Goal: Contribute content: Add original content to the website for others to see

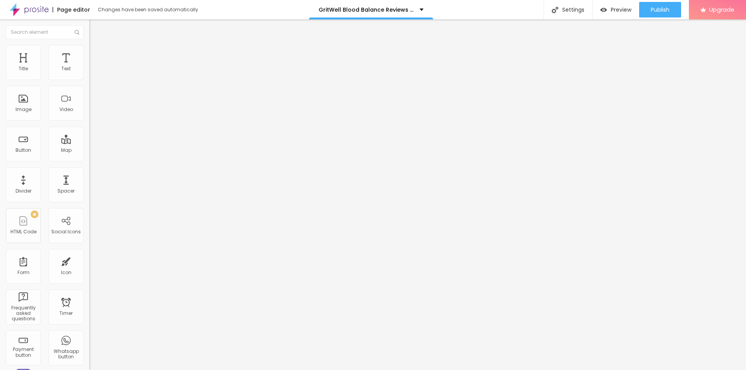
click at [93, 112] on icon "button" at bounding box center [94, 110] width 3 height 3
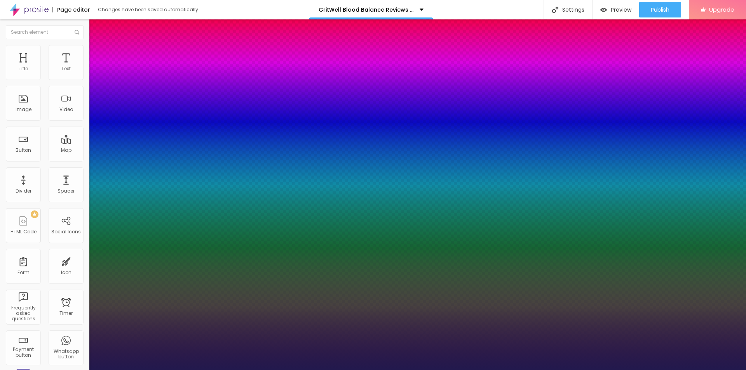
type input "1"
type input "27"
type input "1"
type input "33"
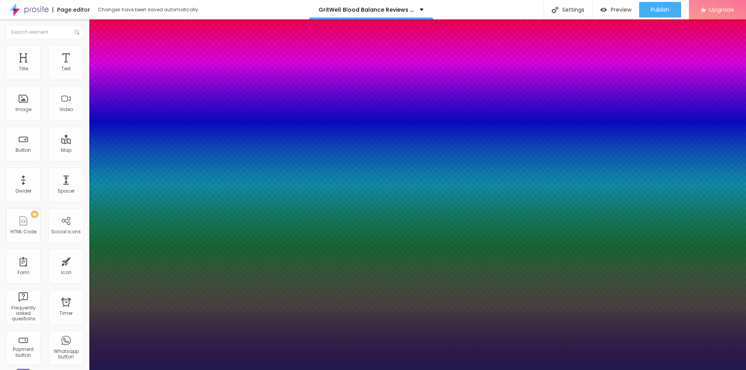
type input "33"
type input "1"
type input "35"
type input "1"
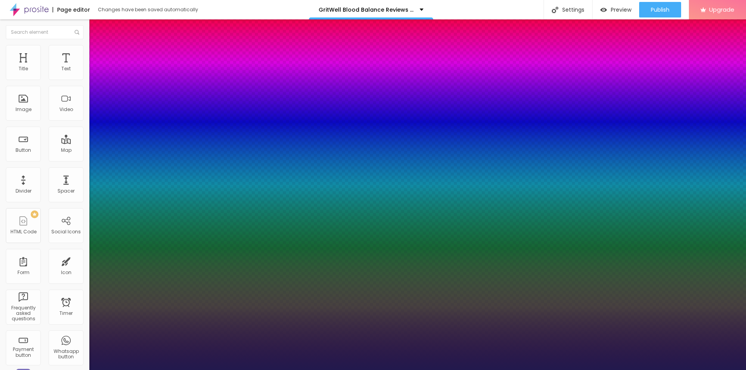
type input "36"
type input "1"
type input "37"
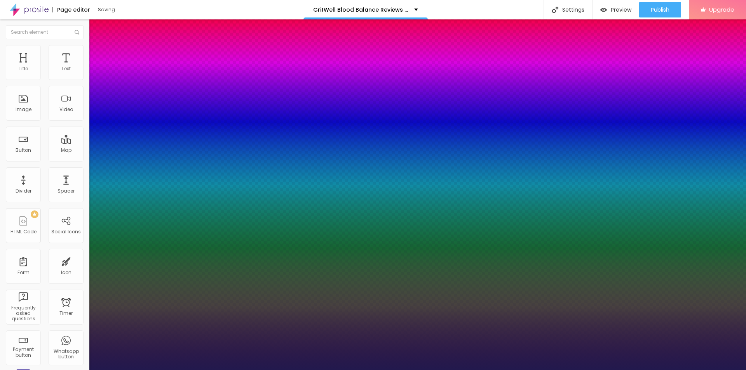
type input "1"
drag, startPoint x: 105, startPoint y: 219, endPoint x: 118, endPoint y: 220, distance: 12.8
type input "37"
type input "1"
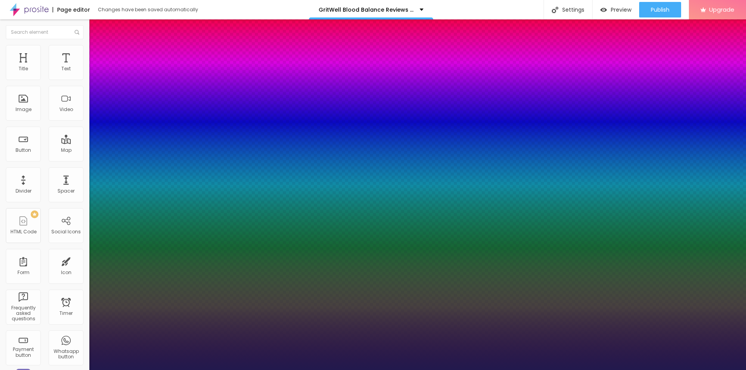
click at [248, 370] on div at bounding box center [373, 370] width 746 height 0
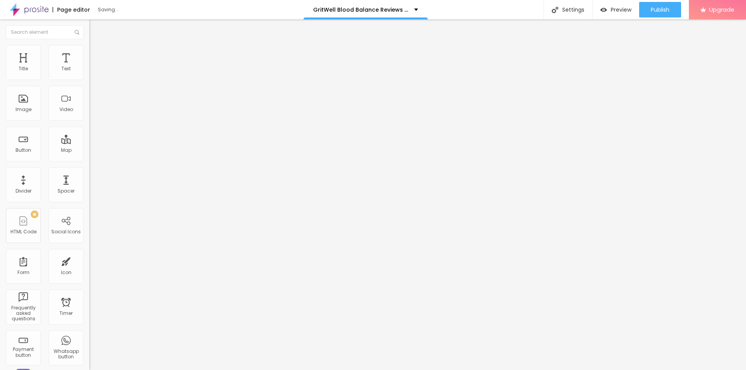
click at [89, 67] on span "Add image" at bounding box center [105, 63] width 32 height 7
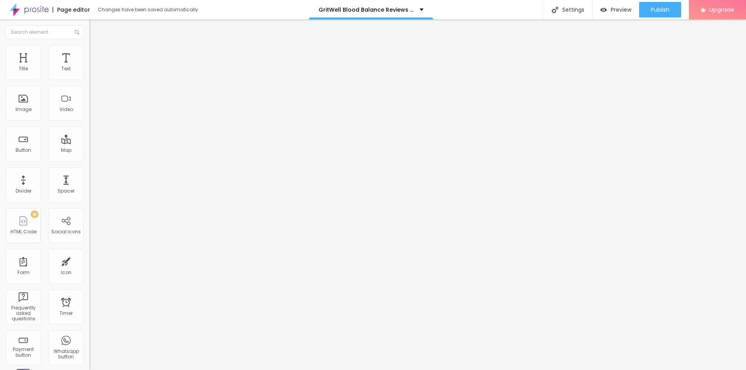
click at [89, 166] on div "URL https://" at bounding box center [133, 156] width 89 height 19
click at [89, 159] on input "https://" at bounding box center [135, 155] width 93 height 8
paste input "[DOMAIN_NAME][URL]"
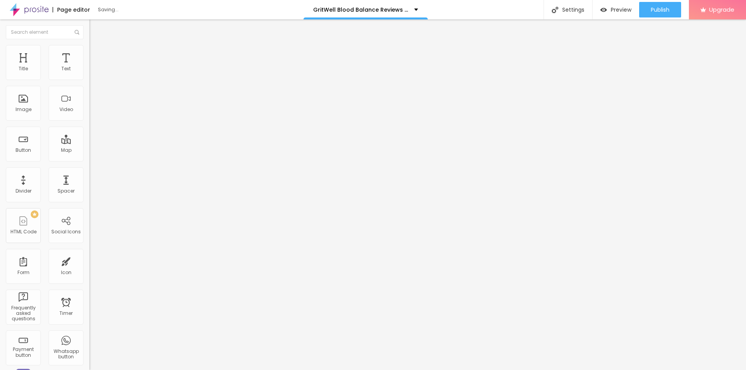
type input "[URL][DOMAIN_NAME]"
click at [89, 78] on input "text" at bounding box center [135, 75] width 93 height 8
paste input "GritWell Blood Balance"
type input "GritWell Blood Balance"
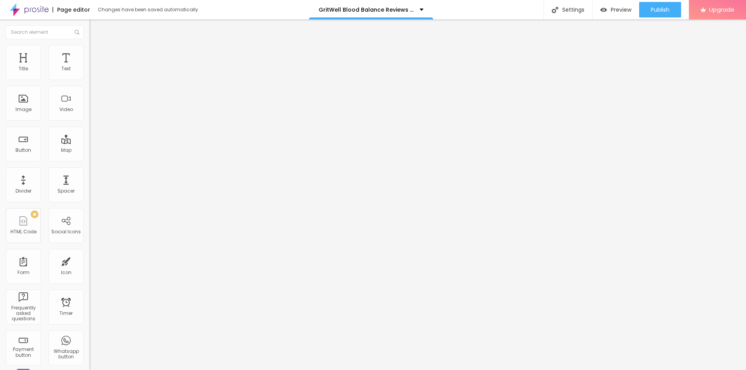
click at [96, 52] on span "Style" at bounding box center [101, 50] width 11 height 7
type input "80"
type input "70"
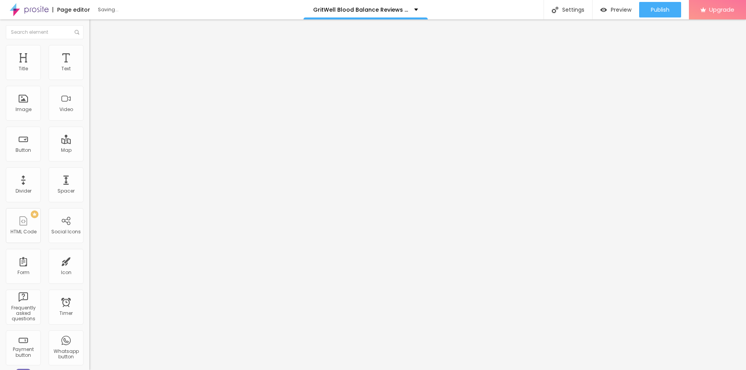
type input "65"
type input "60"
type input "55"
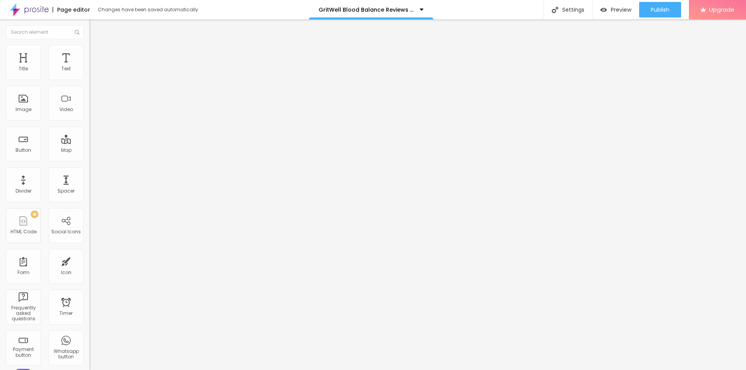
drag, startPoint x: 80, startPoint y: 82, endPoint x: 43, endPoint y: 84, distance: 37.3
type input "55"
click at [89, 80] on input "range" at bounding box center [114, 76] width 50 height 6
click at [92, 72] on icon "button" at bounding box center [94, 70] width 5 height 5
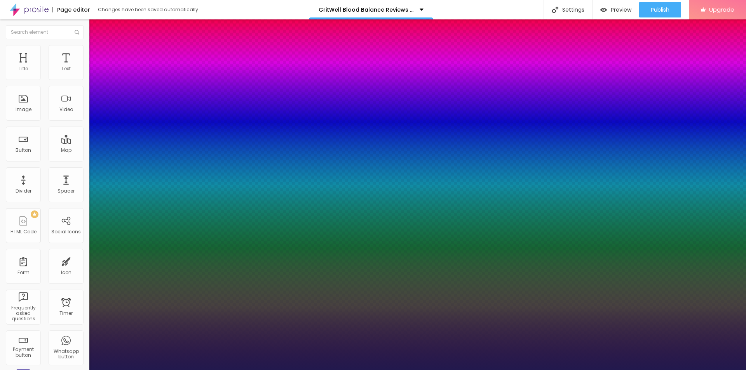
type input "1"
type input "18"
type input "1"
type input "20"
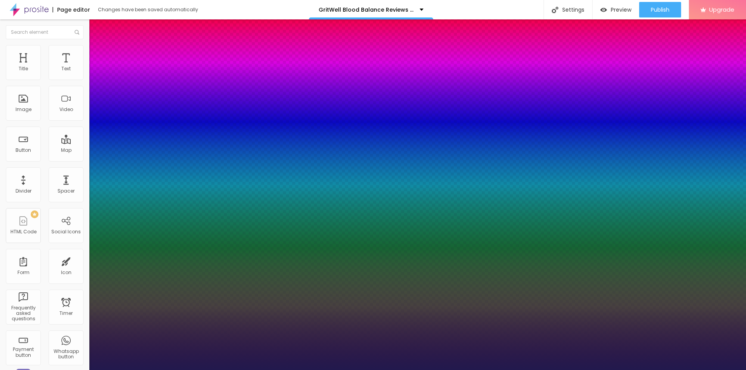
type input "20"
type input "1"
type input "24"
type input "1"
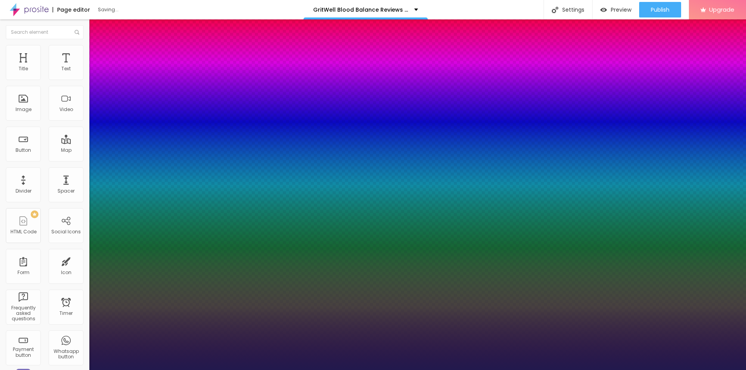
type input "22"
type input "1"
type input "20"
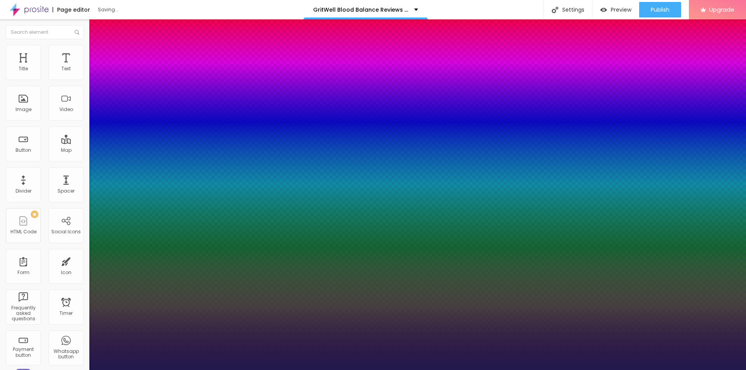
type input "1"
type input "20"
click at [154, 370] on div at bounding box center [373, 370] width 746 height 0
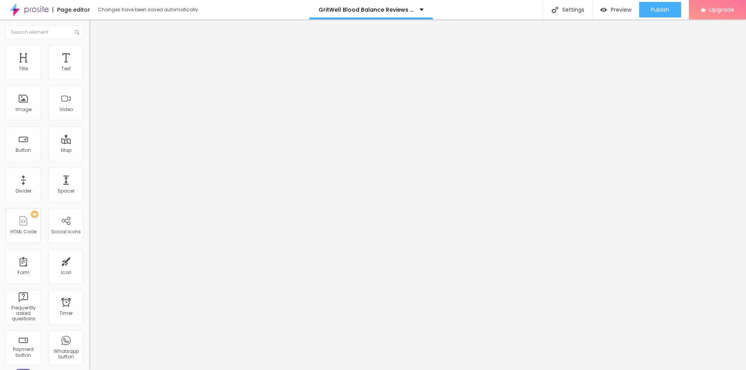
click at [89, 67] on span "Add image" at bounding box center [105, 63] width 32 height 7
click at [89, 159] on input "https://" at bounding box center [135, 155] width 93 height 8
paste input "[DOMAIN_NAME][URL]"
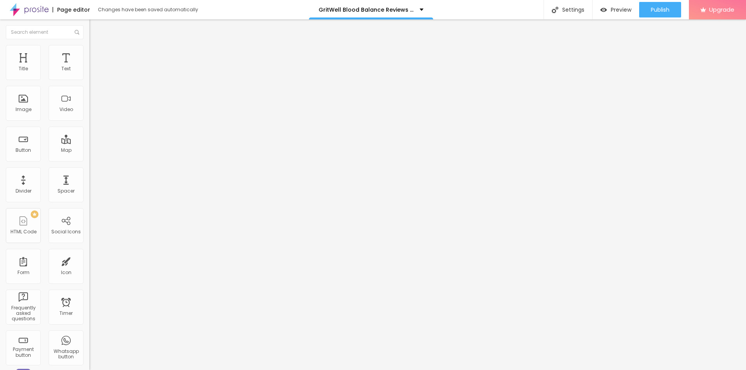
scroll to position [0, 61]
type input "[URL][DOMAIN_NAME]"
click at [89, 78] on input "text" at bounding box center [135, 75] width 93 height 8
paste input "GritWell Blood Balance"
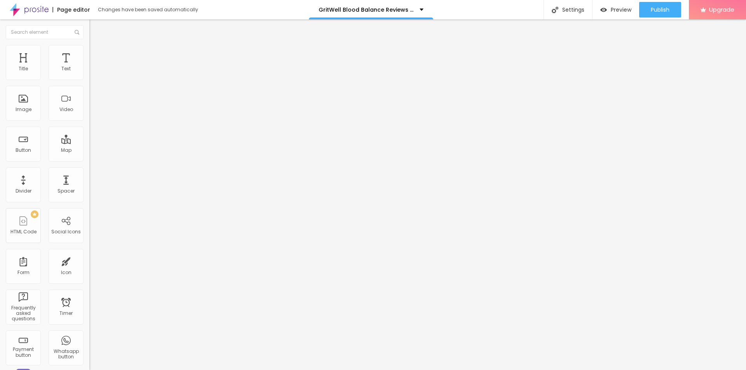
type input "GritWell Blood Balance"
click at [89, 50] on li "Style" at bounding box center [133, 49] width 89 height 8
type input "95"
type input "90"
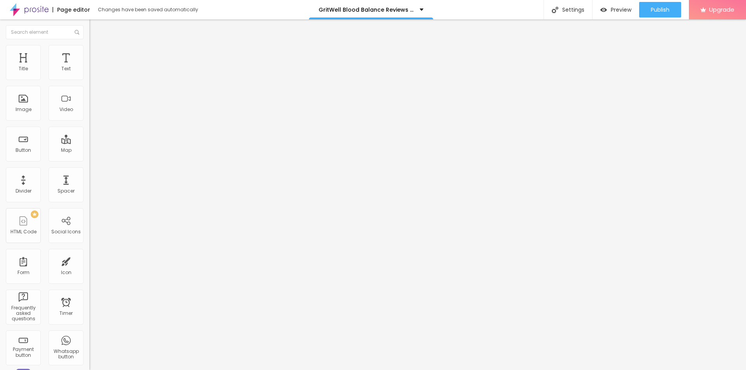
type input "90"
type input "85"
type input "80"
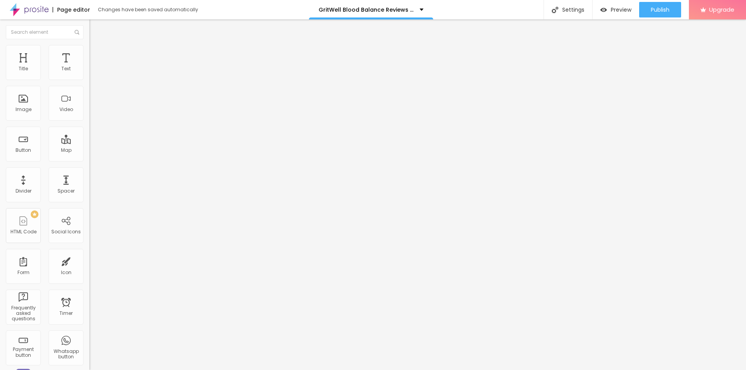
type input "75"
type input "70"
type input "65"
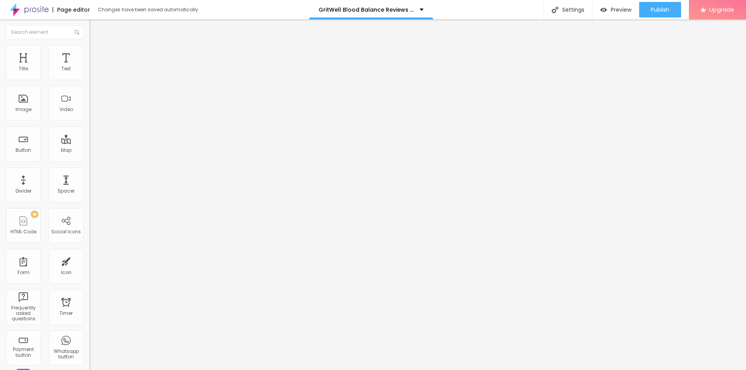
type input "65"
type input "60"
type input "55"
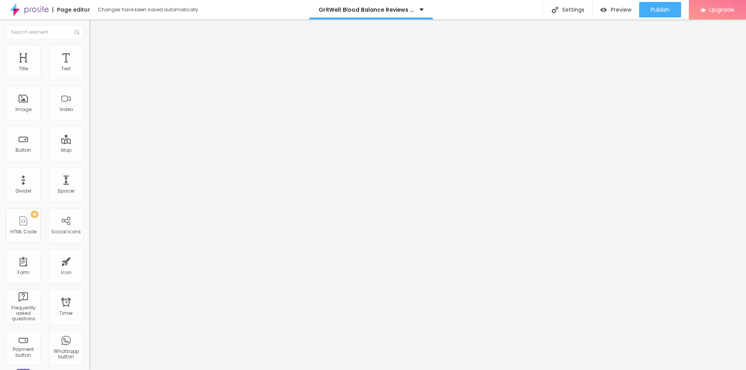
type input "50"
type input "45"
type input "40"
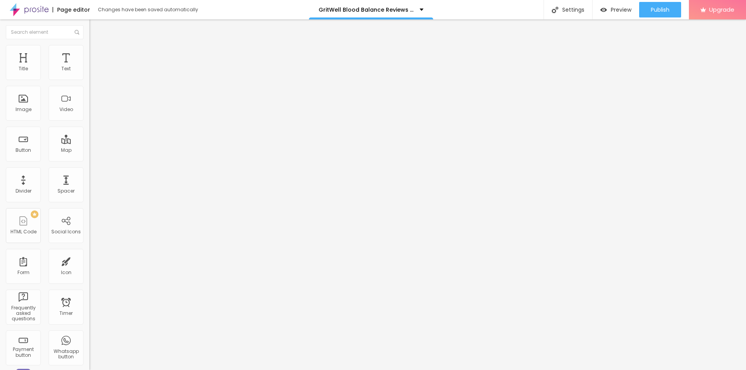
type input "40"
type input "35"
type input "30"
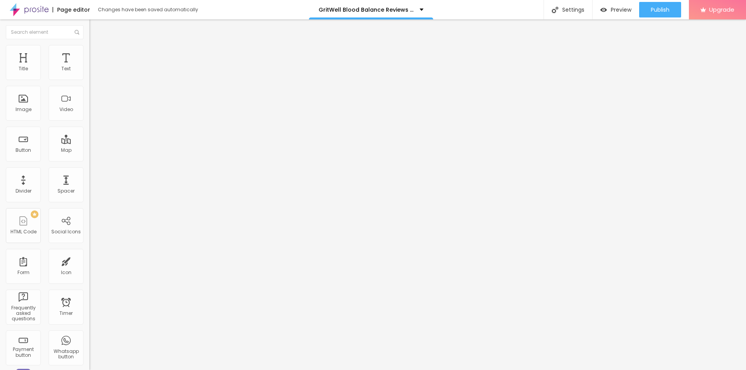
type input "25"
drag, startPoint x: 82, startPoint y: 85, endPoint x: 21, endPoint y: 87, distance: 61.0
type input "25"
click at [89, 80] on input "range" at bounding box center [114, 76] width 50 height 6
click at [564, 2] on div "Settings" at bounding box center [567, 9] width 49 height 19
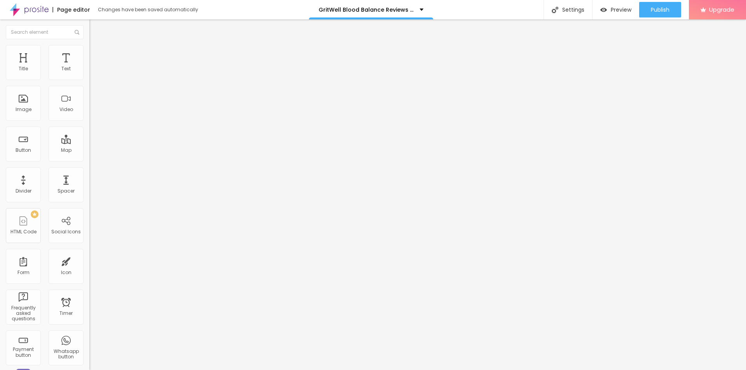
paste input "Where can I buy GritWell Blood Balance online?"
drag, startPoint x: 428, startPoint y: 176, endPoint x: 410, endPoint y: 174, distance: 18.0
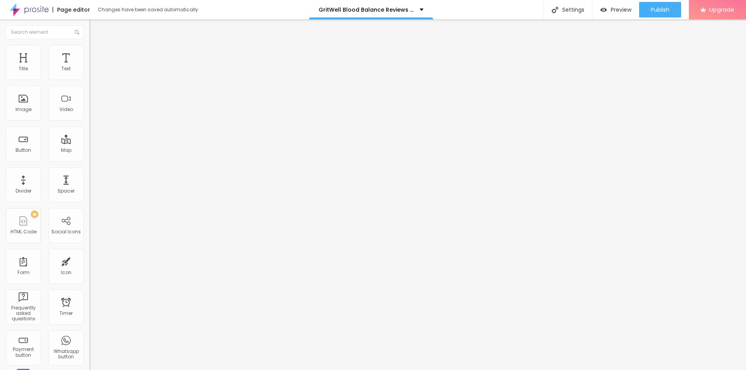
type input "Where can I buy GritWell Blood Balance Price?"
paste textarea "GritWell Blood Balance is formulated to naturally regulate blood sugar, support…"
type textarea "GritWell Blood Balance is formulated to naturally regulate blood sugar, support…"
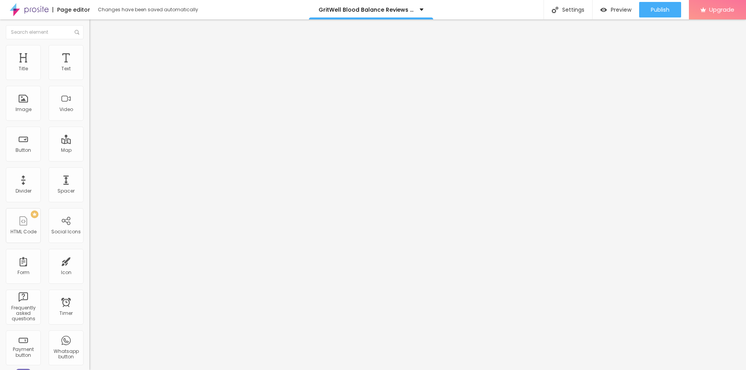
drag, startPoint x: 407, startPoint y: 183, endPoint x: 349, endPoint y: 179, distance: 58.0
paste textarea "GritWell Blood Balance"
type textarea "GritWell Blood Balance"
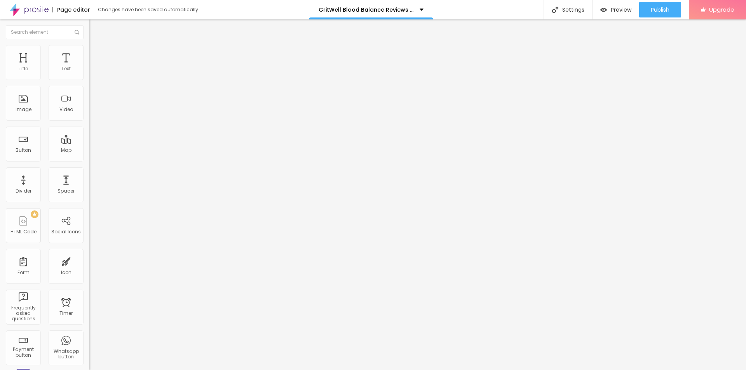
click at [648, 14] on button "Publish" at bounding box center [660, 10] width 42 height 16
click at [616, 53] on link "View page" at bounding box center [637, 54] width 70 height 5
